Goal: Information Seeking & Learning: Find specific fact

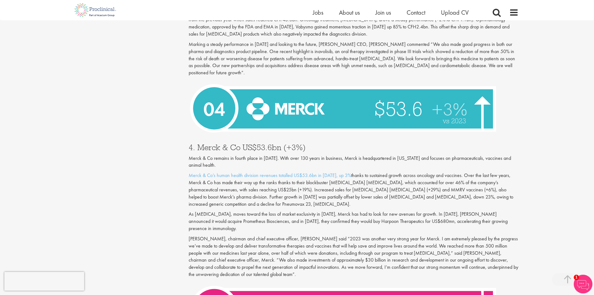
scroll to position [1830, 0]
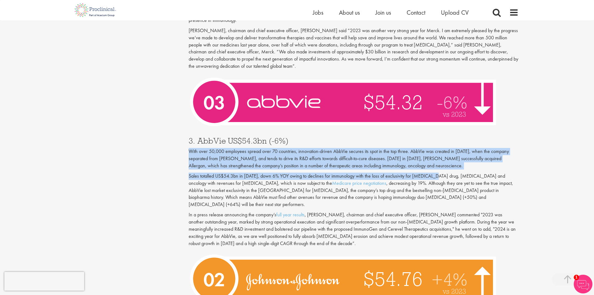
drag, startPoint x: 205, startPoint y: 130, endPoint x: 428, endPoint y: 152, distance: 224.4
click at [428, 173] on p "Sales totalled US$54.3bn in [DATE], down 6% YOY owing to declines for immunolog…" at bounding box center [354, 191] width 330 height 36
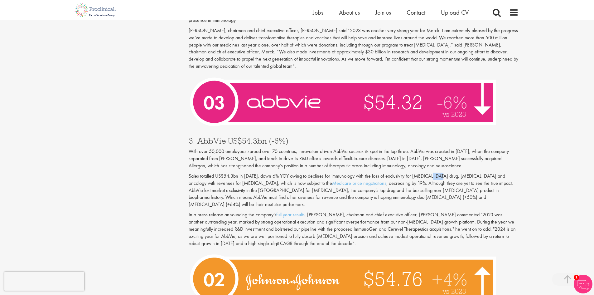
click at [428, 173] on p "Sales totalled US$54.3bn in [DATE], down 6% YOY owing to declines for immunolog…" at bounding box center [354, 191] width 330 height 36
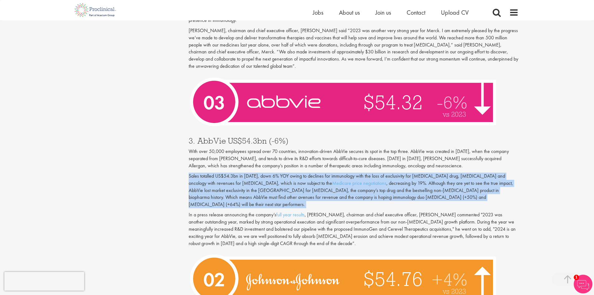
click at [428, 173] on p "Sales totalled US$54.3bn in [DATE], down 6% YOY owing to declines for immunolog…" at bounding box center [354, 191] width 330 height 36
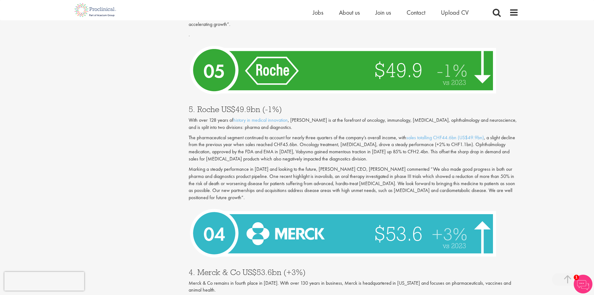
scroll to position [1581, 0]
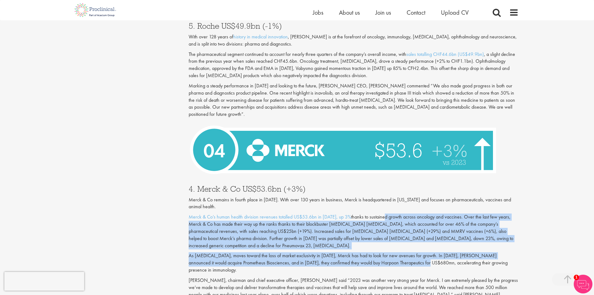
drag, startPoint x: 384, startPoint y: 203, endPoint x: 407, endPoint y: 247, distance: 49.9
click at [407, 247] on div "Merck & Co remains in fourth place in [DATE]. With over 130 years in business, …" at bounding box center [354, 234] width 330 height 77
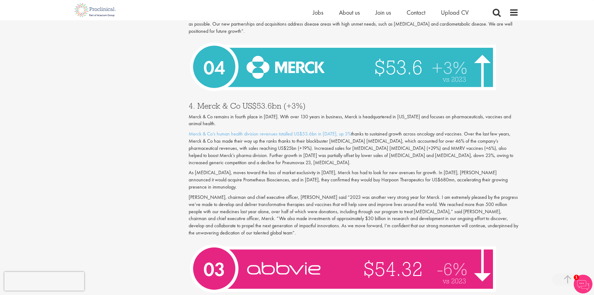
click at [329, 194] on p "[PERSON_NAME], chairman and chief executive officer, [PERSON_NAME] said “2023 w…" at bounding box center [354, 215] width 330 height 43
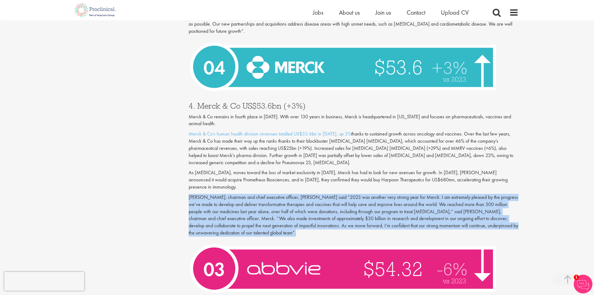
click at [329, 194] on p "[PERSON_NAME], chairman and chief executive officer, [PERSON_NAME] said “2023 w…" at bounding box center [354, 215] width 330 height 43
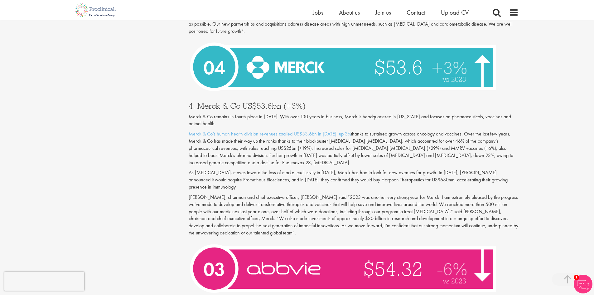
click at [328, 169] on p "As [MEDICAL_DATA], moves toward the loss of market exclusivity in [DATE], Merck…" at bounding box center [354, 180] width 330 height 22
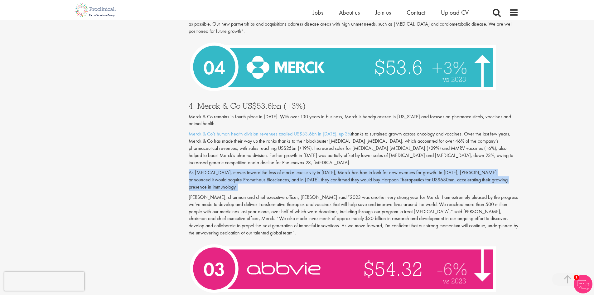
click at [328, 169] on p "As [MEDICAL_DATA], moves toward the loss of market exclusivity in [DATE], Merck…" at bounding box center [354, 180] width 330 height 22
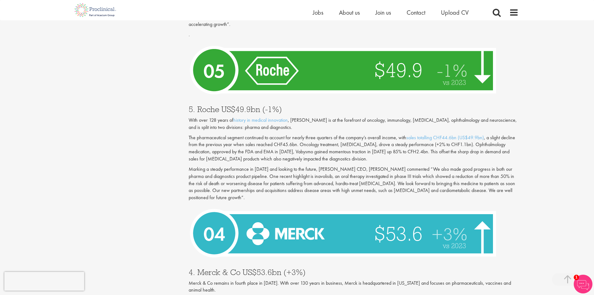
scroll to position [1456, 0]
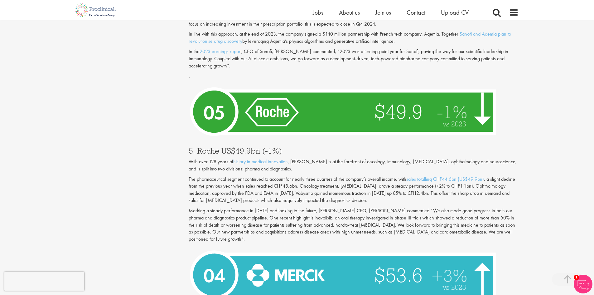
click at [328, 176] on p "The pharmaceutical segment continued to account for nearly three quarters of th…" at bounding box center [354, 190] width 330 height 28
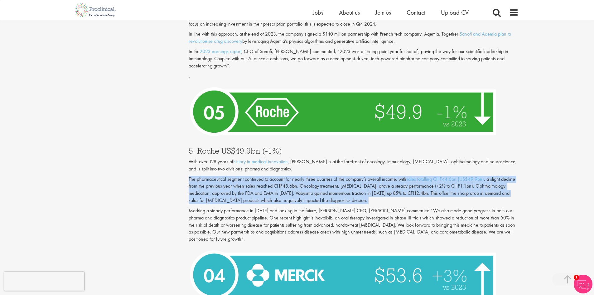
click at [328, 176] on p "The pharmaceutical segment continued to account for nearly three quarters of th…" at bounding box center [354, 190] width 330 height 28
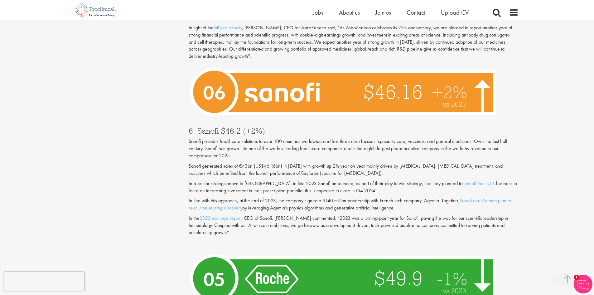
scroll to position [1248, 0]
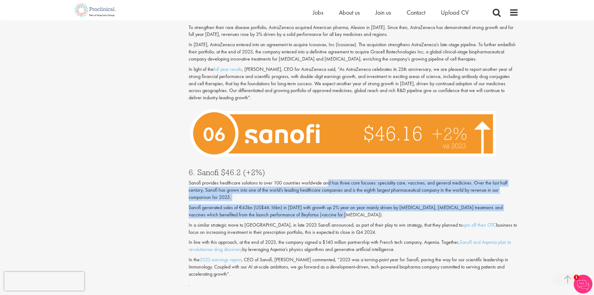
drag, startPoint x: 328, startPoint y: 166, endPoint x: 328, endPoint y: 197, distance: 31.2
click at [328, 197] on div "6. Sanofi $46.2 (+2%) Sanofi provides healthcare solutions to over 100 countrie…" at bounding box center [353, 226] width 339 height 129
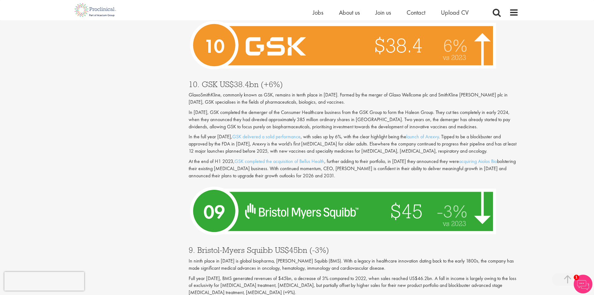
scroll to position [790, 0]
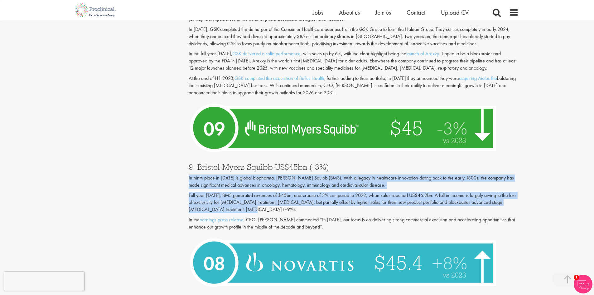
drag, startPoint x: 188, startPoint y: 167, endPoint x: 338, endPoint y: 203, distance: 154.2
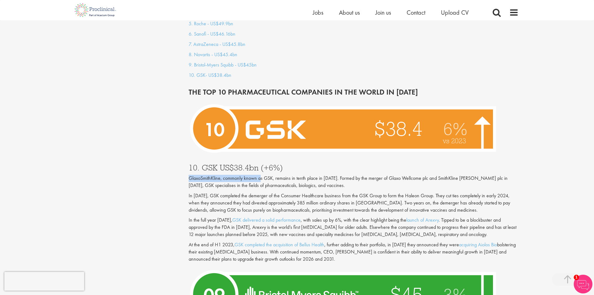
drag, startPoint x: 188, startPoint y: 173, endPoint x: 260, endPoint y: 173, distance: 72.7
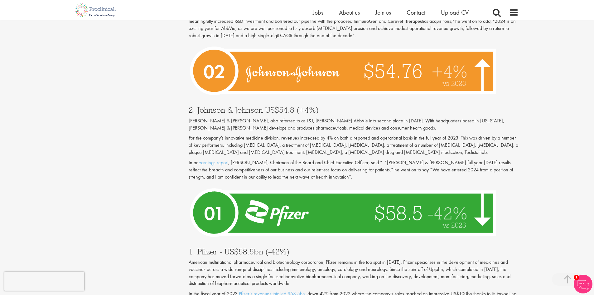
scroll to position [1955, 0]
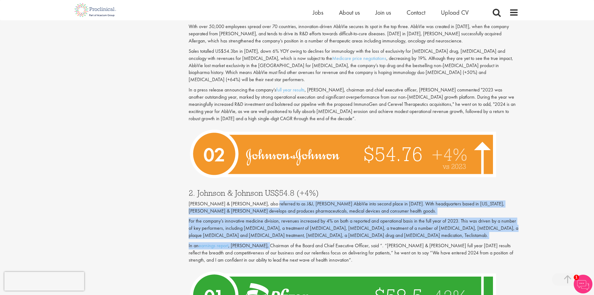
drag, startPoint x: 260, startPoint y: 169, endPoint x: 263, endPoint y: 216, distance: 46.5
click at [263, 216] on div "2. [PERSON_NAME] & [PERSON_NAME] US$54.8 (+4%) [PERSON_NAME] & [PERSON_NAME], a…" at bounding box center [353, 224] width 339 height 84
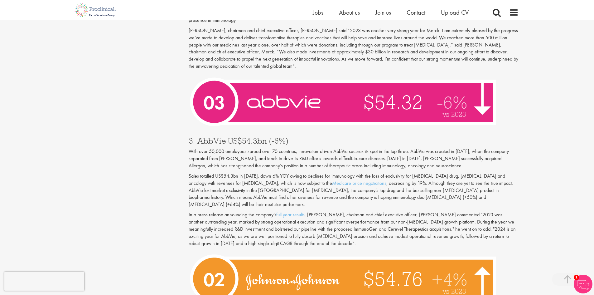
click at [268, 211] on p "In a press release announcing the company’s full year results , [PERSON_NAME], …" at bounding box center [354, 229] width 330 height 36
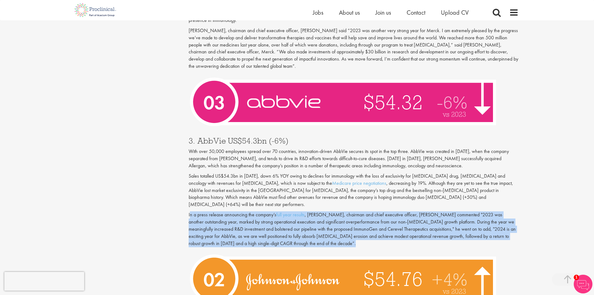
click at [268, 211] on p "In a press release announcing the company’s full year results , [PERSON_NAME], …" at bounding box center [354, 229] width 330 height 36
